Goal: Transaction & Acquisition: Purchase product/service

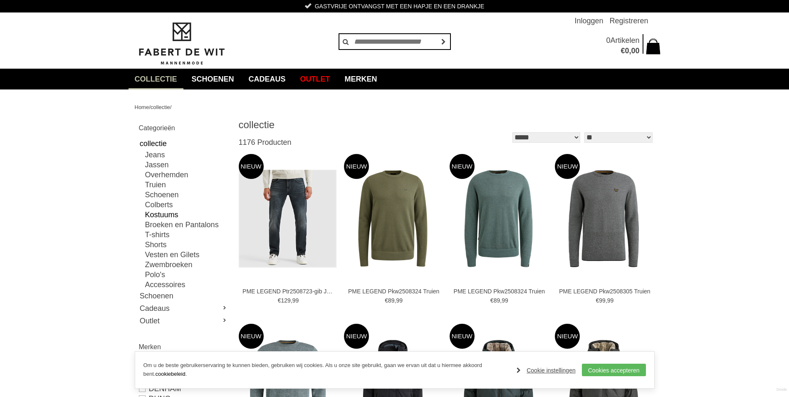
click at [168, 215] on link "Kostuums" at bounding box center [186, 215] width 83 height 10
type input "***"
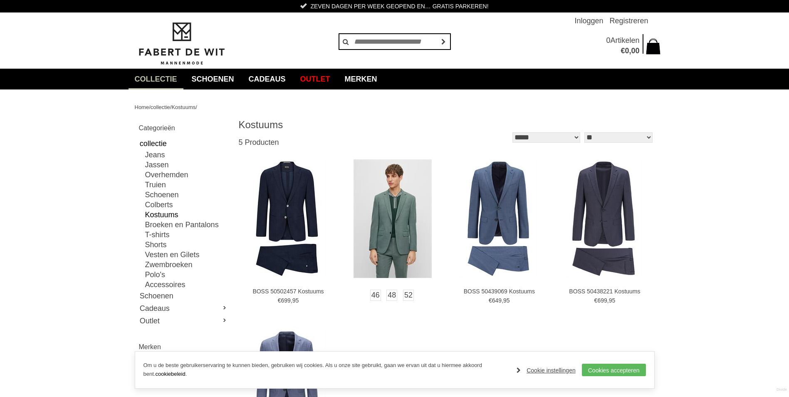
click at [392, 214] on img at bounding box center [393, 218] width 78 height 119
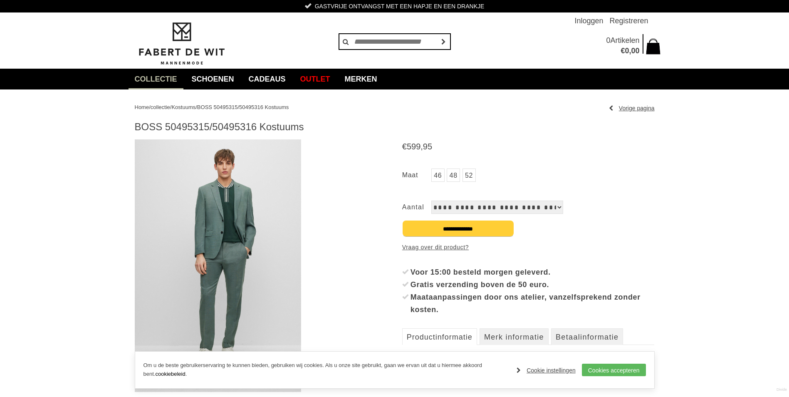
click at [235, 232] on img at bounding box center [218, 265] width 166 height 253
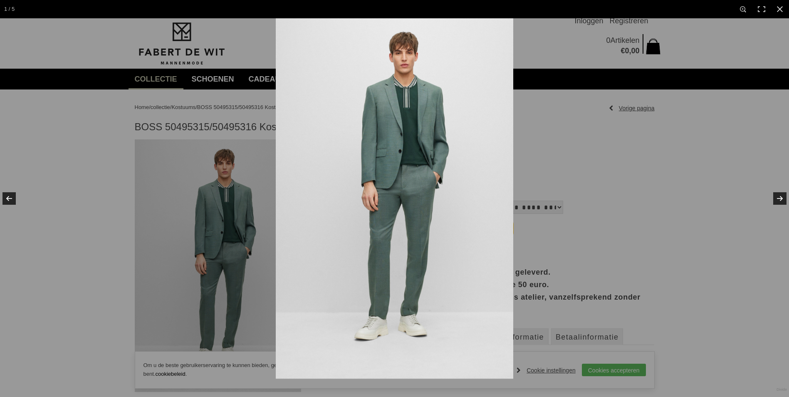
click at [419, 157] on img at bounding box center [395, 198] width 238 height 360
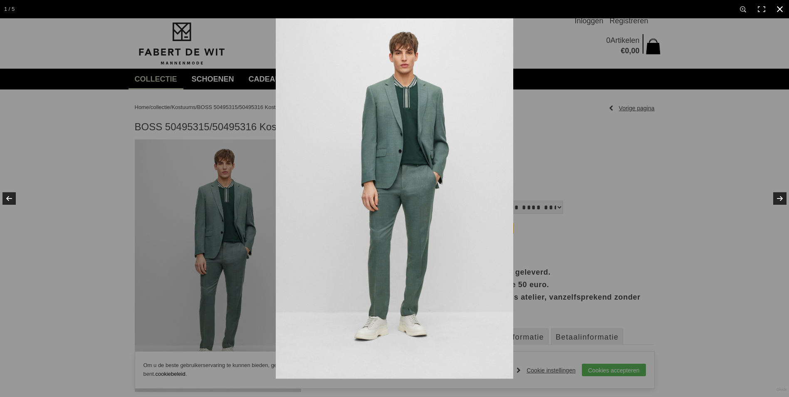
click at [650, 129] on div at bounding box center [670, 216] width 789 height 397
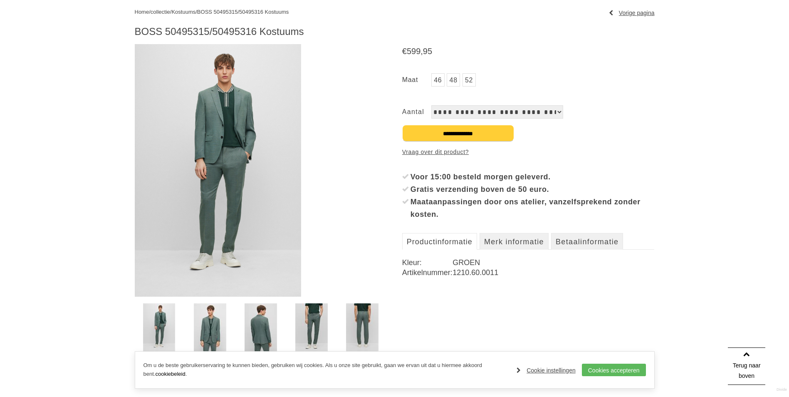
scroll to position [208, 0]
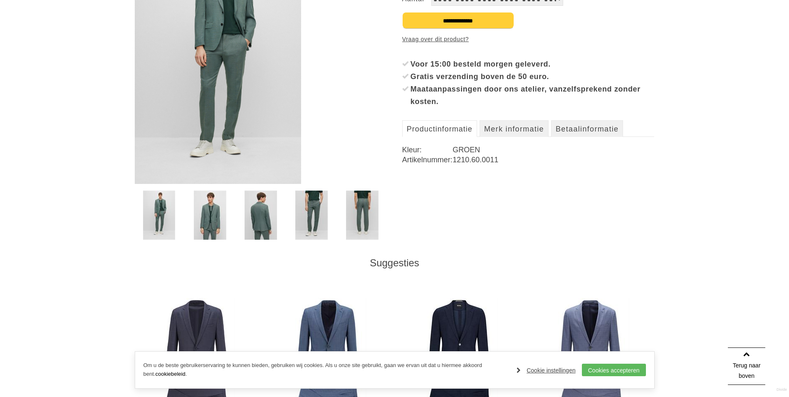
click at [216, 213] on img at bounding box center [210, 215] width 32 height 49
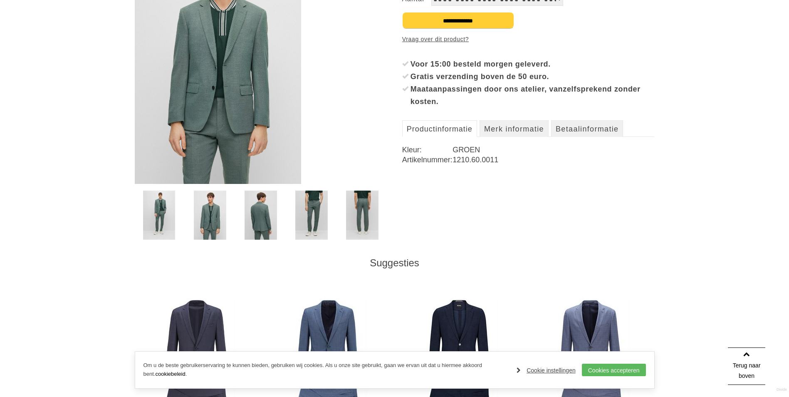
click at [221, 88] on img at bounding box center [218, 57] width 166 height 253
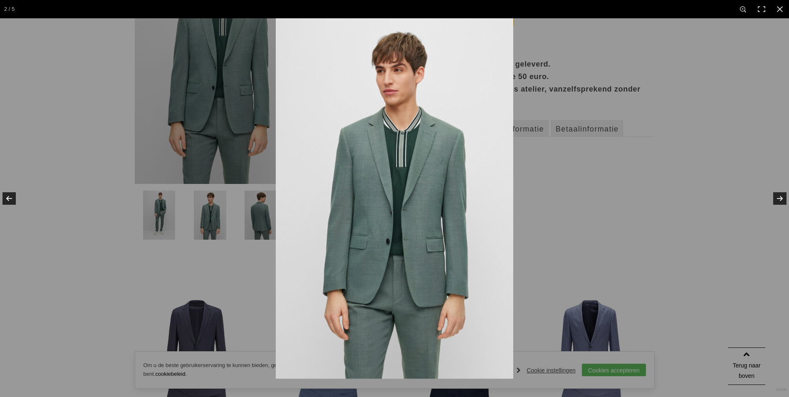
click at [402, 156] on img at bounding box center [395, 198] width 238 height 360
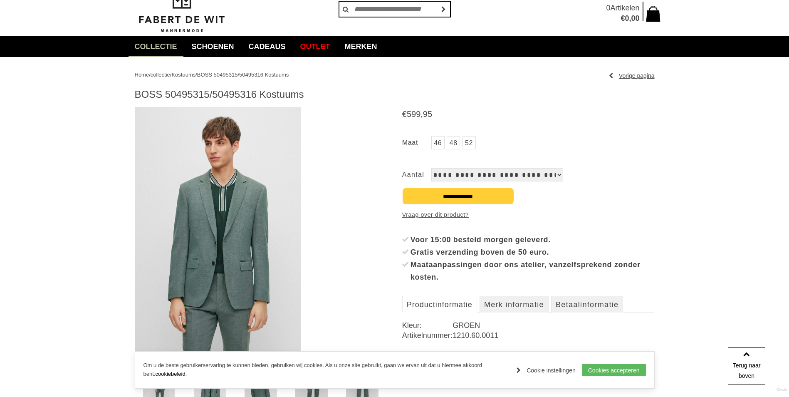
scroll to position [0, 0]
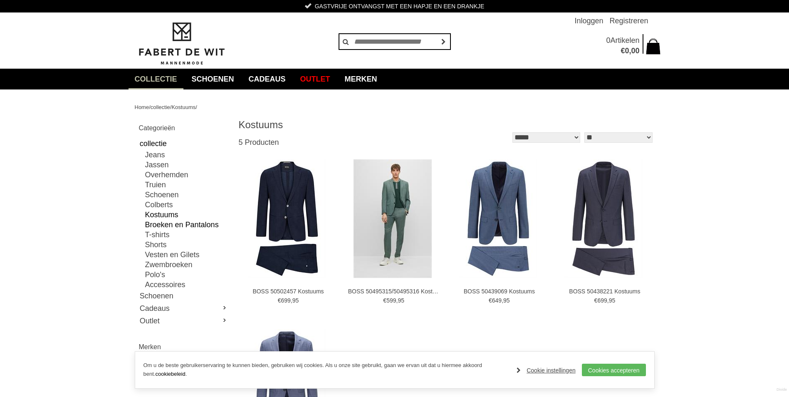
click at [175, 224] on link "Broeken en Pantalons" at bounding box center [186, 225] width 83 height 10
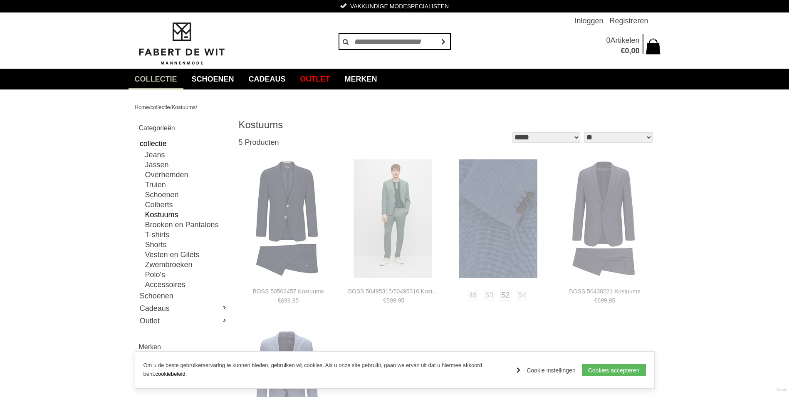
type input "**"
type input "***"
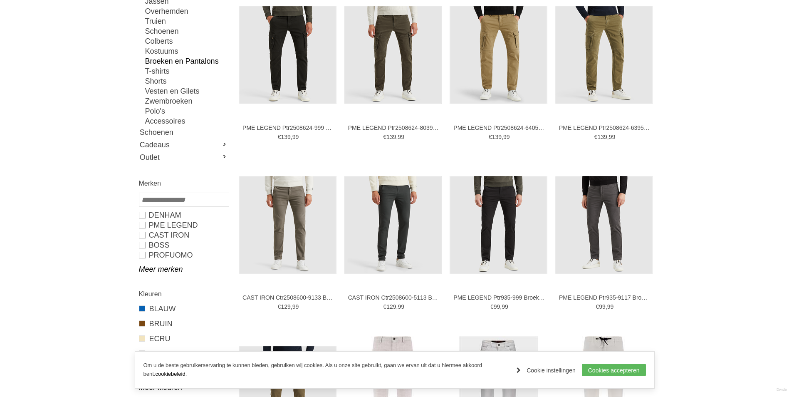
scroll to position [166, 0]
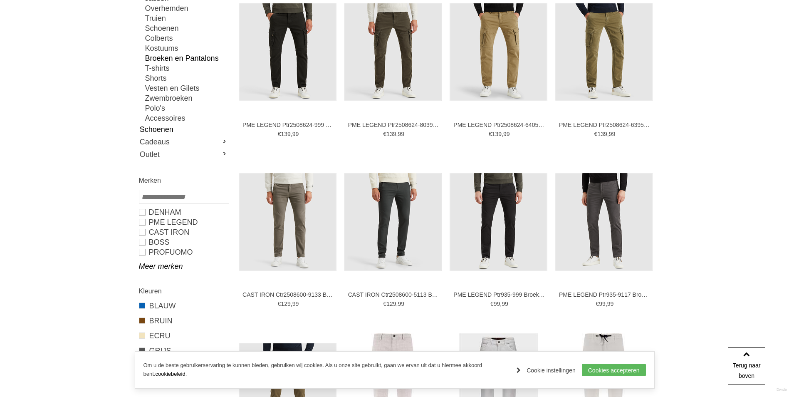
click at [159, 130] on link "Schoenen" at bounding box center [183, 129] width 89 height 12
type input "**"
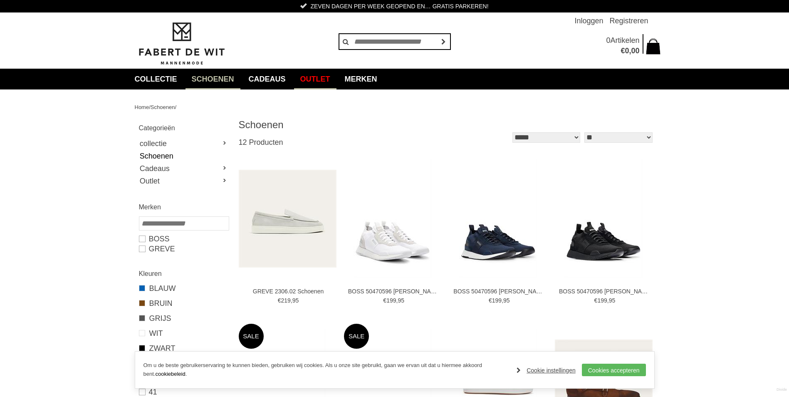
click at [320, 81] on link "Outlet" at bounding box center [315, 79] width 42 height 21
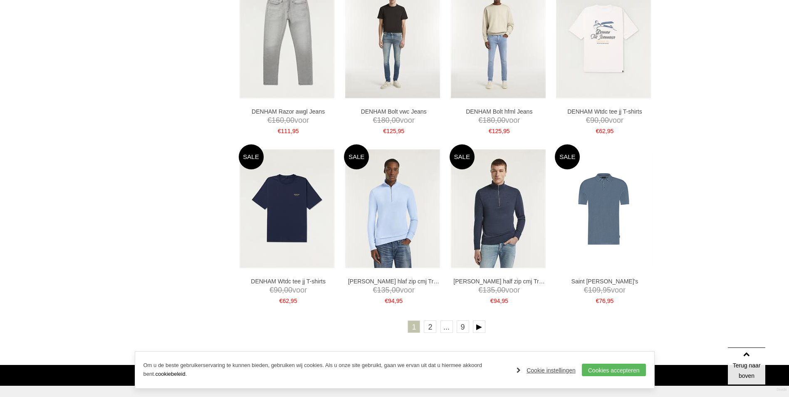
scroll to position [1373, 0]
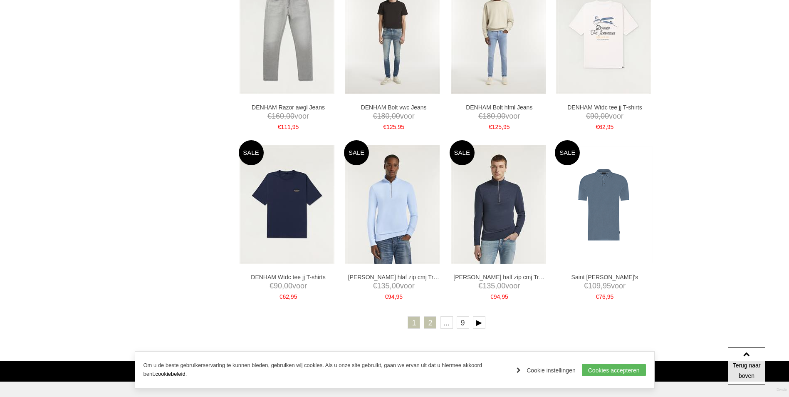
click at [429, 322] on link "2" at bounding box center [430, 322] width 12 height 12
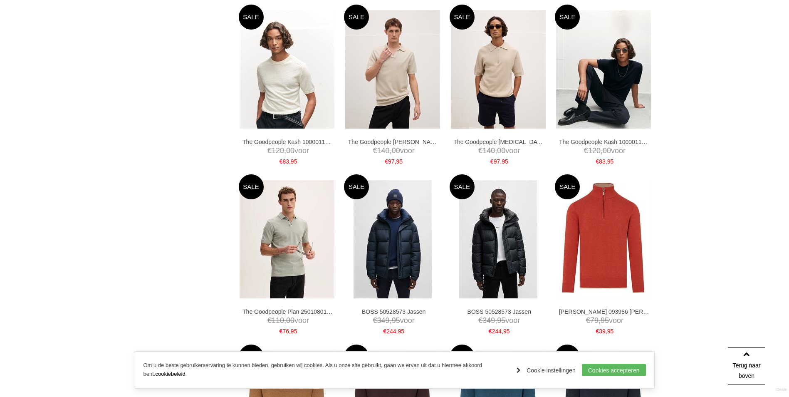
scroll to position [666, 0]
